Goal: Communication & Community: Connect with others

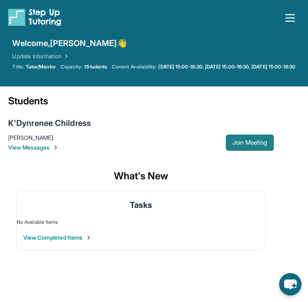
click at [257, 147] on button "Join Meeting" at bounding box center [250, 142] width 48 height 16
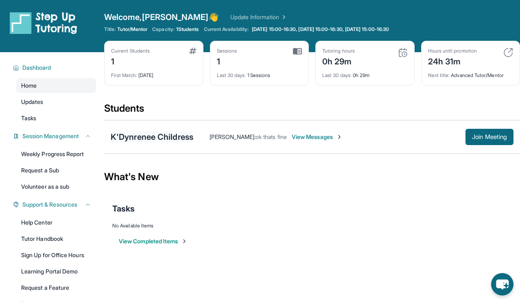
click at [186, 135] on div "K'Dynrenee Childress" at bounding box center [152, 136] width 83 height 11
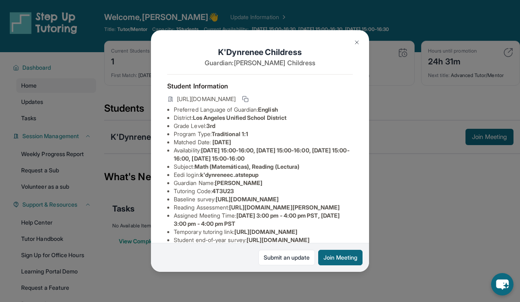
click at [234, 191] on span "4T3U23" at bounding box center [223, 190] width 22 height 7
copy span "4T3U23"
click at [308, 199] on div "K'Dynrenee Childress Guardian: [PERSON_NAME] Student Information [URL][DOMAIN_N…" at bounding box center [260, 151] width 520 height 302
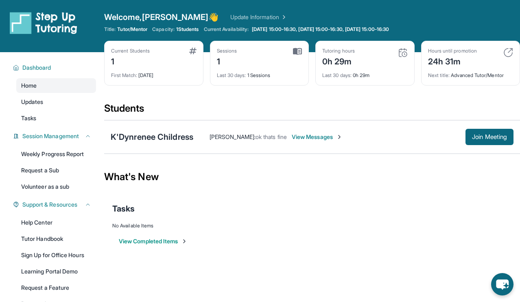
click at [308, 136] on span "View Messages" at bounding box center [317, 137] width 51 height 8
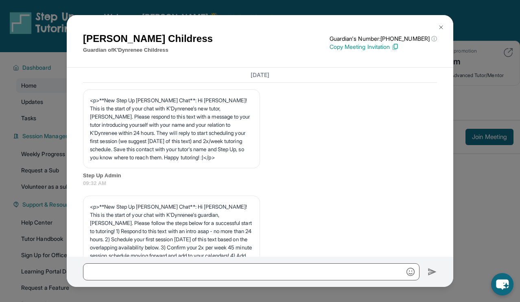
scroll to position [2106, 0]
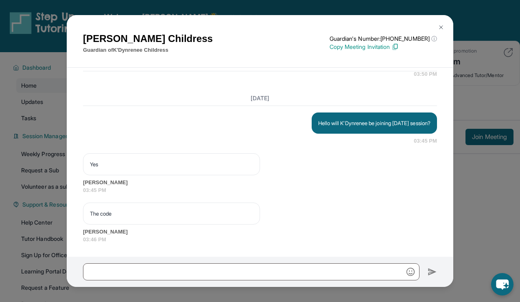
click at [267, 283] on div at bounding box center [260, 271] width 387 height 30
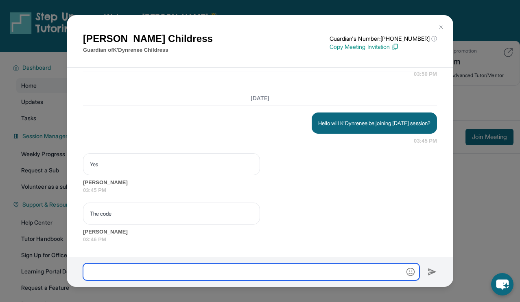
click at [262, 275] on input "text" at bounding box center [251, 271] width 337 height 17
paste input "******"
type input "******"
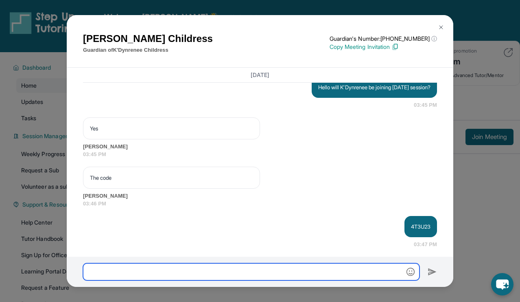
scroll to position [2146, 0]
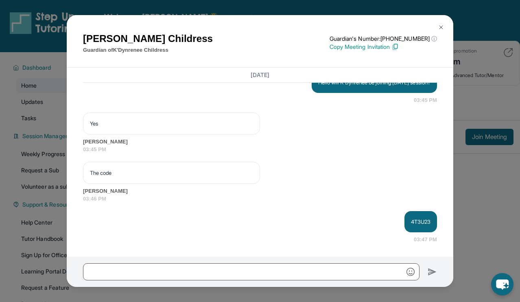
click at [308, 210] on div "[PERSON_NAME] Guardian of [PERSON_NAME] Guardian's Number: [PHONE_NUMBER] ⓘ Thi…" at bounding box center [260, 151] width 520 height 302
